Goal: Learn about a topic: Learn about a topic

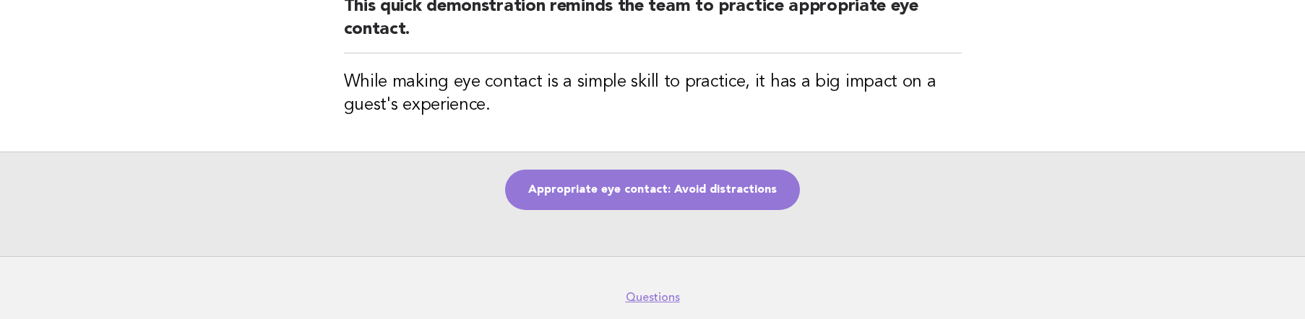
scroll to position [217, 0]
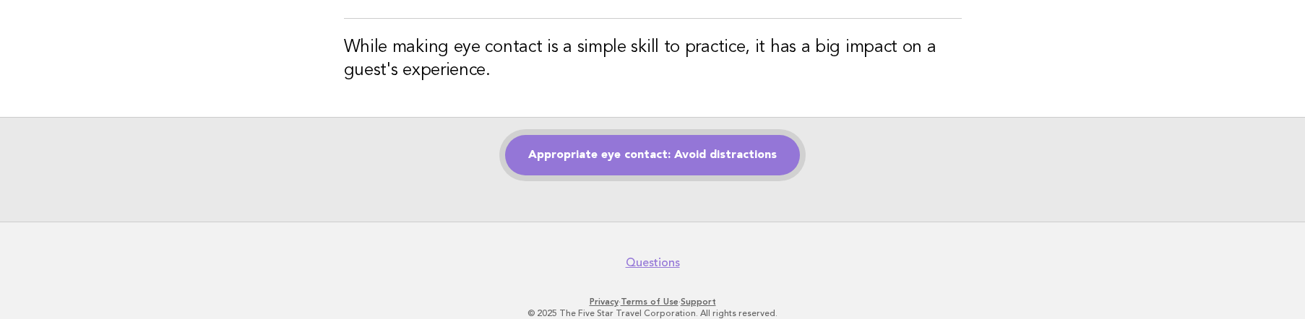
click at [678, 155] on link "Appropriate eye contact: Avoid distractions" at bounding box center [652, 155] width 295 height 40
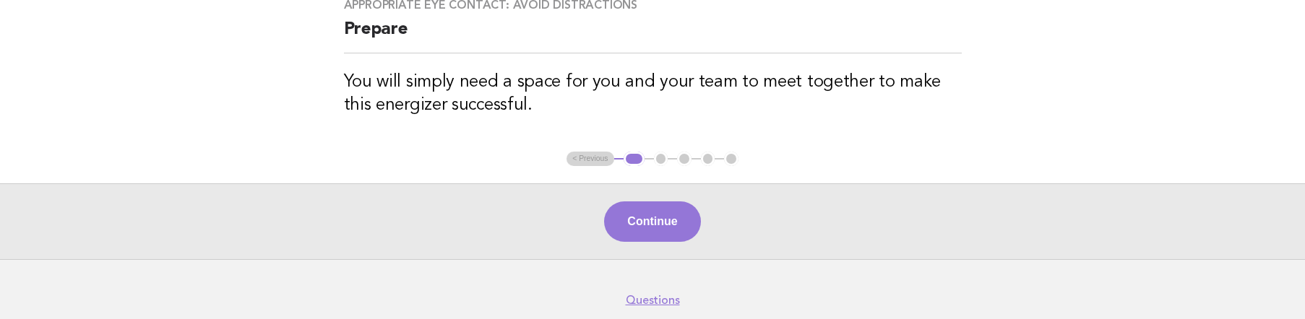
scroll to position [193, 0]
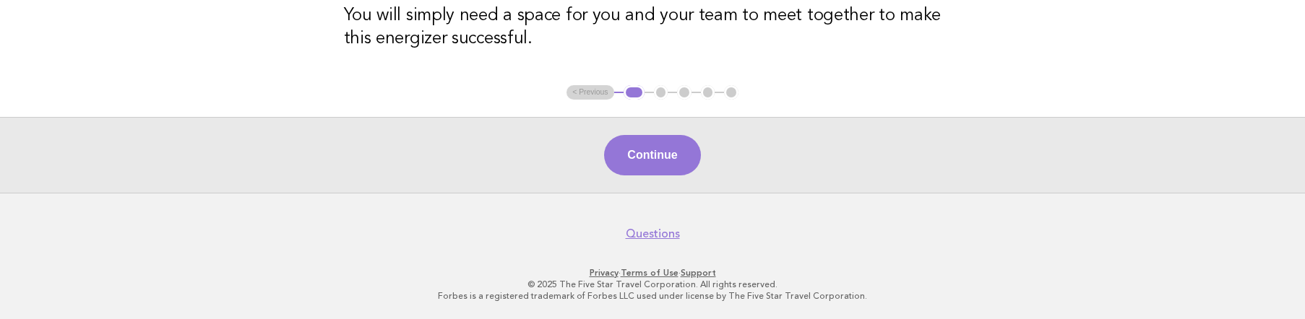
click at [678, 155] on button "Continue" at bounding box center [652, 155] width 96 height 40
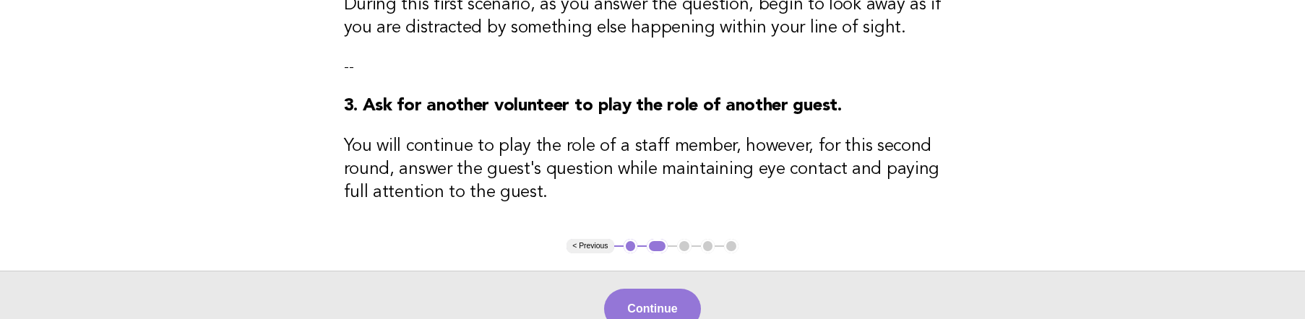
scroll to position [519, 0]
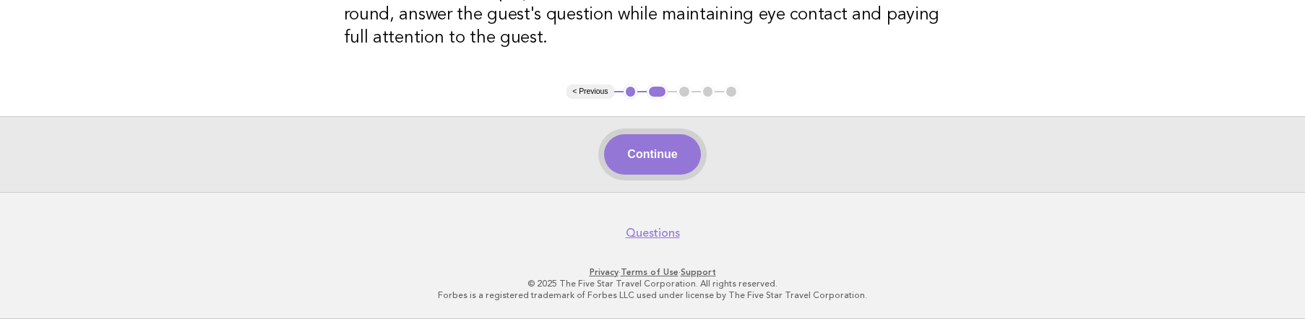
click at [665, 155] on button "Continue" at bounding box center [652, 154] width 96 height 40
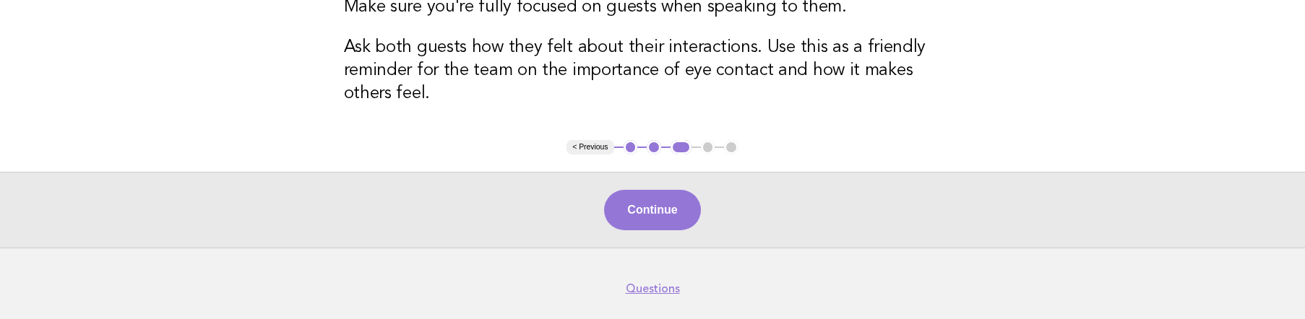
scroll to position [280, 0]
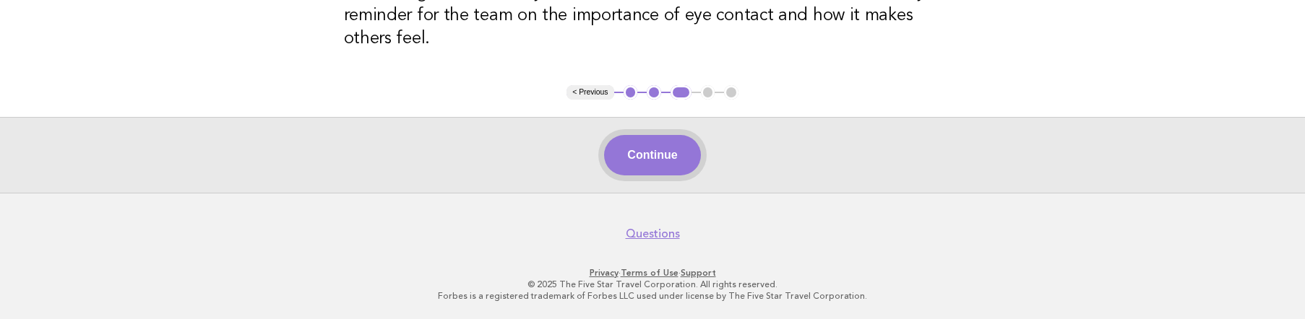
click at [665, 163] on button "Continue" at bounding box center [652, 155] width 96 height 40
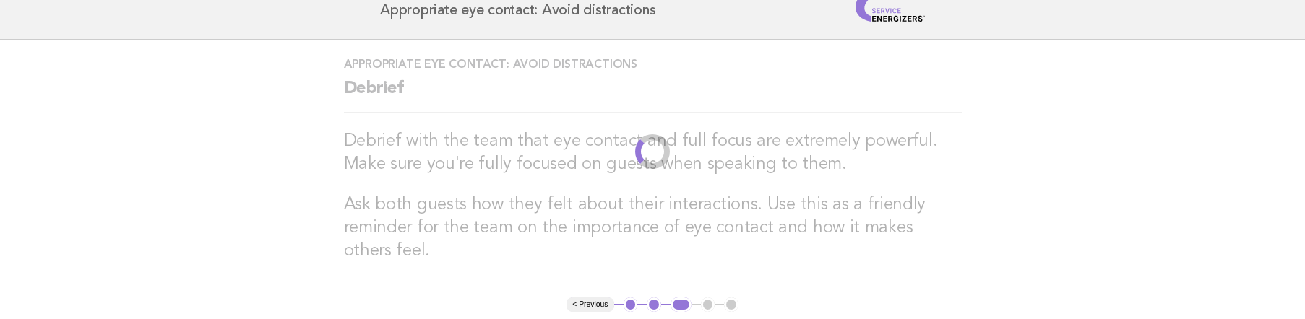
scroll to position [0, 0]
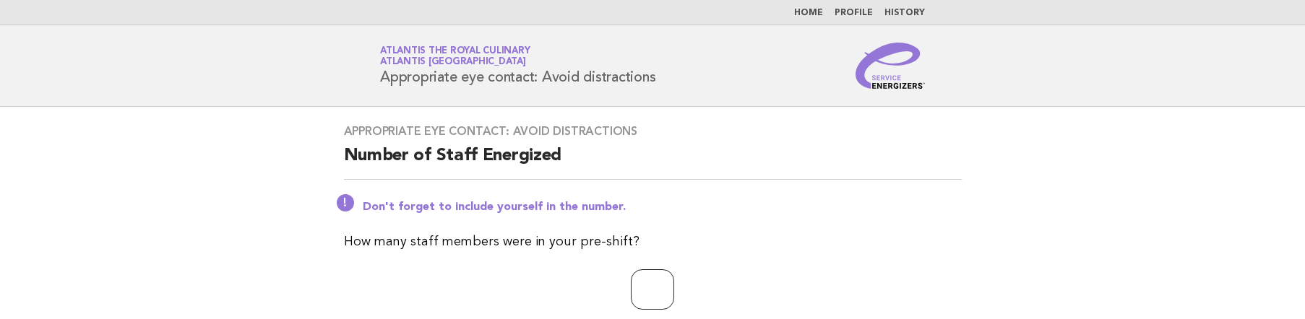
click at [658, 298] on input "number" at bounding box center [652, 289] width 43 height 40
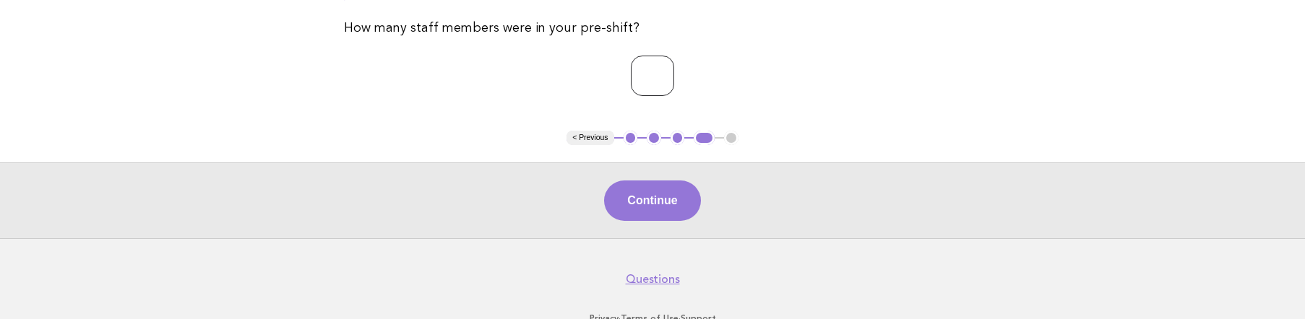
scroll to position [217, 0]
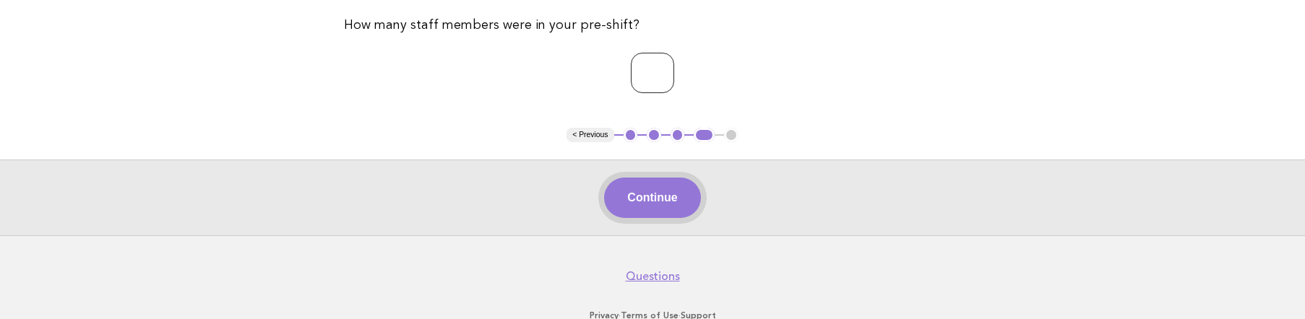
type input "**"
click at [654, 195] on button "Continue" at bounding box center [652, 198] width 96 height 40
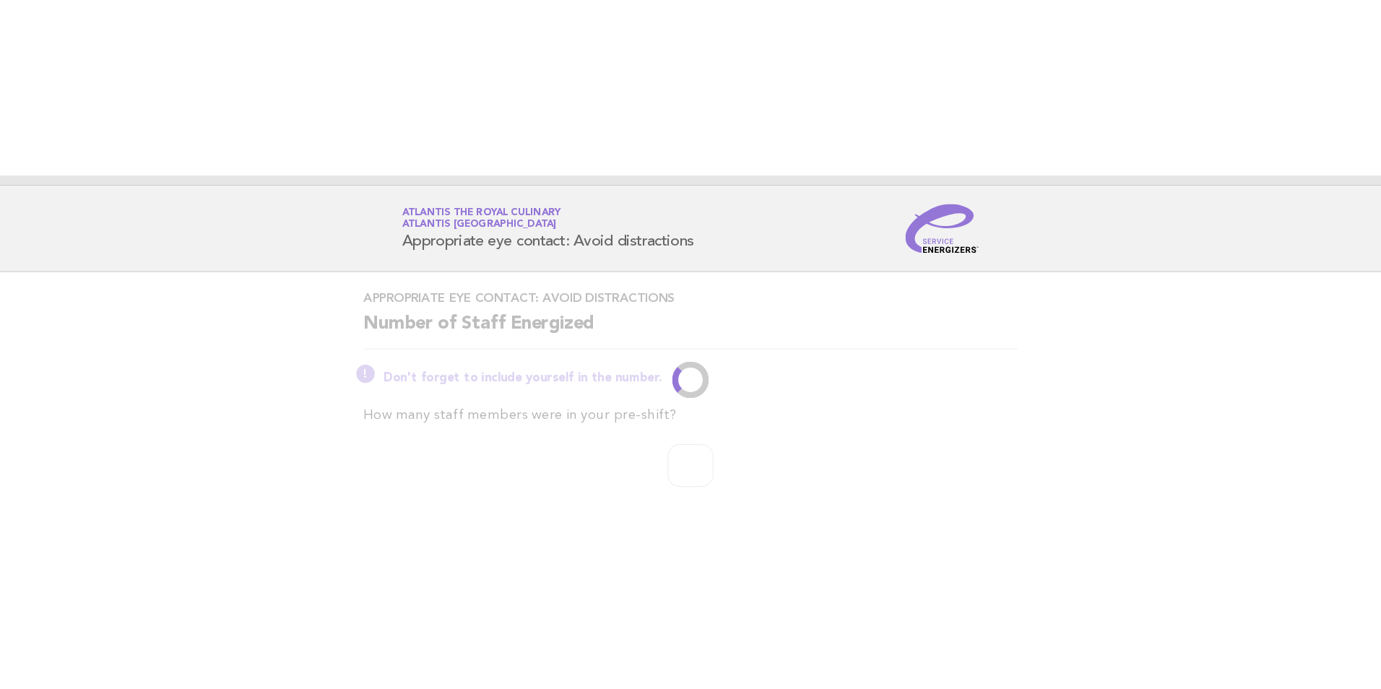
scroll to position [0, 0]
